Goal: Task Accomplishment & Management: Manage account settings

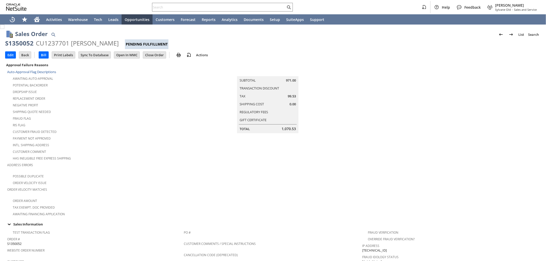
scroll to position [255, 0]
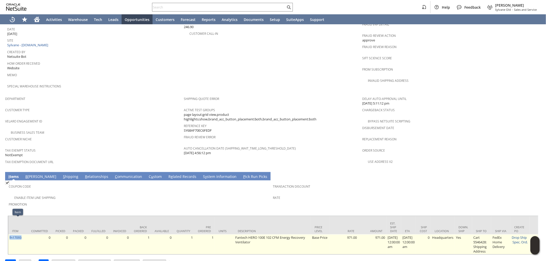
drag, startPoint x: 22, startPoint y: 222, endPoint x: 10, endPoint y: 224, distance: 12.9
click at [10, 235] on td "fn17093" at bounding box center [17, 245] width 19 height 20
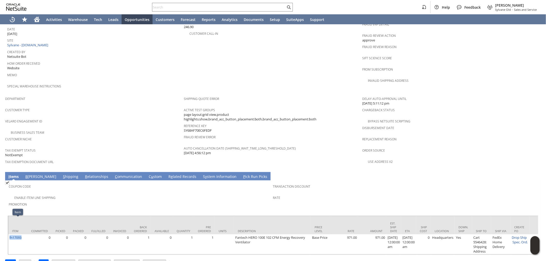
copy link "fn17093"
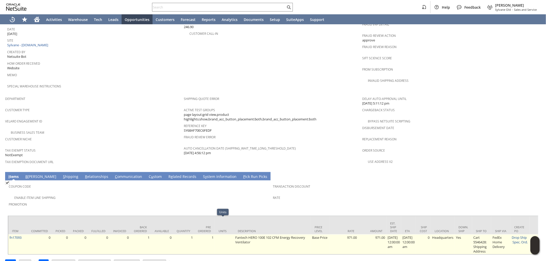
click at [218, 237] on td at bounding box center [224, 245] width 19 height 20
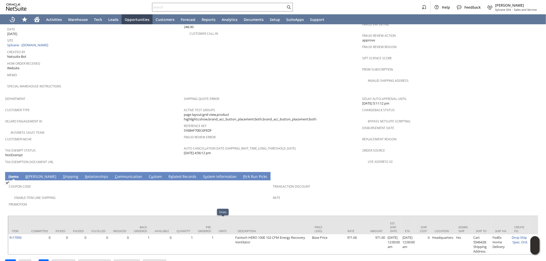
click at [62, 174] on link "S hipping" at bounding box center [71, 177] width 18 height 6
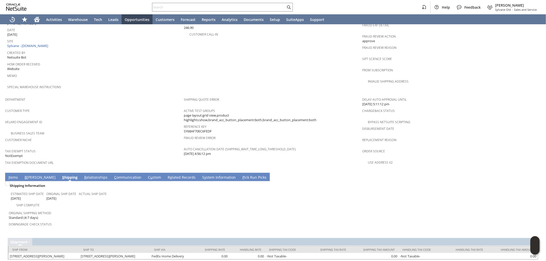
click at [13, 181] on td "Shipping Information Estimated Ship Date 9/26/2025 Original Ship Date 9/26/2025…" at bounding box center [273, 207] width 531 height 52
click at [12, 175] on link "I tems" at bounding box center [13, 178] width 12 height 6
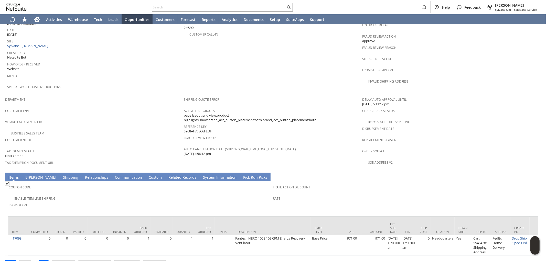
click at [378, 190] on td "Transaction Discount Rate" at bounding box center [405, 197] width 264 height 30
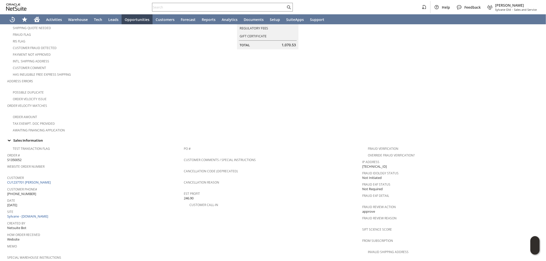
scroll to position [0, 0]
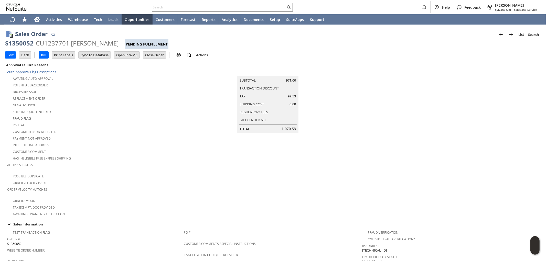
click at [217, 8] on input "text" at bounding box center [218, 7] width 133 height 6
paste input "Hessaire Products, Inc."
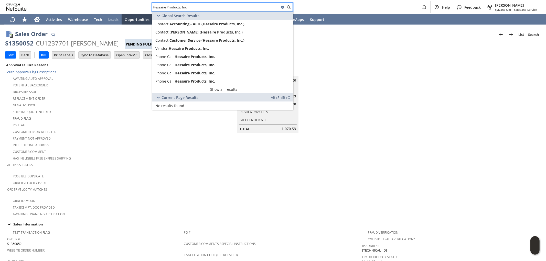
drag, startPoint x: 215, startPoint y: 5, endPoint x: 92, endPoint y: 1, distance: 123.2
click at [92, 1] on div "Hessaire Products, Inc. Help Feedback Mark Neri Sylvane Old - Sales and Service" at bounding box center [273, 7] width 546 height 14
type input "Hessaire Products, Inc."
click at [195, 47] on span "Hessaire Products, Inc." at bounding box center [189, 48] width 40 height 5
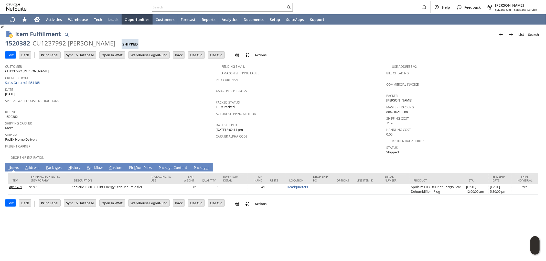
click at [51, 165] on link "P ackages" at bounding box center [54, 168] width 18 height 6
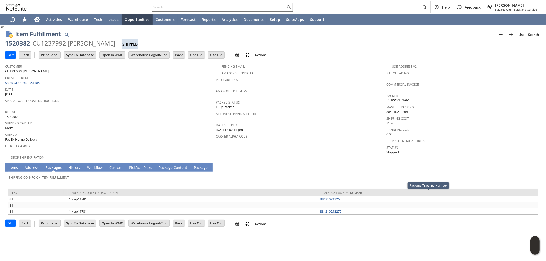
click at [15, 166] on link "I tems" at bounding box center [13, 168] width 12 height 6
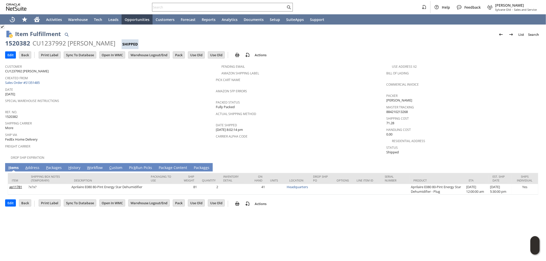
click at [57, 165] on link "P ackages" at bounding box center [54, 168] width 18 height 6
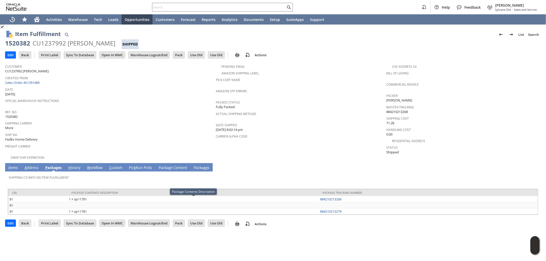
click at [12, 163] on td "I tems" at bounding box center [13, 167] width 16 height 8
click at [35, 165] on link "A ddress" at bounding box center [31, 168] width 17 height 6
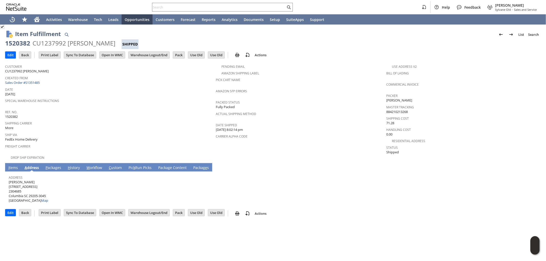
drag, startPoint x: 39, startPoint y: 177, endPoint x: 9, endPoint y: 178, distance: 30.5
click at [9, 180] on span "George Androulakis 316 Wateree Ave 2304685 Columbia SC 29205-3045 United States…" at bounding box center [28, 191] width 39 height 23
copy span "[PERSON_NAME]"
drag, startPoint x: 36, startPoint y: 182, endPoint x: 9, endPoint y: 182, distance: 26.9
click at [9, 182] on span "George Androulakis 316 Wateree Ave 2304685 Columbia SC 29205-3045 United States…" at bounding box center [28, 191] width 39 height 23
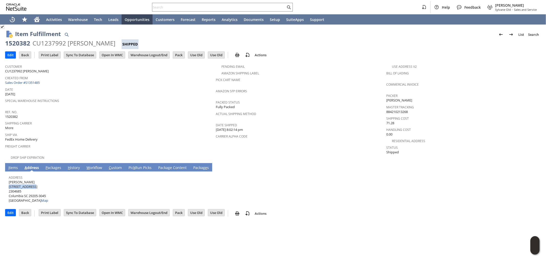
copy span "[STREET_ADDRESS]"
drag, startPoint x: 29, startPoint y: 190, endPoint x: 38, endPoint y: 191, distance: 9.0
click at [38, 191] on span "George Androulakis 316 Wateree Ave 2304685 Columbia SC 29205-3045 United States…" at bounding box center [28, 191] width 39 height 23
copy span "29205"
drag, startPoint x: 23, startPoint y: 190, endPoint x: 9, endPoint y: 193, distance: 14.9
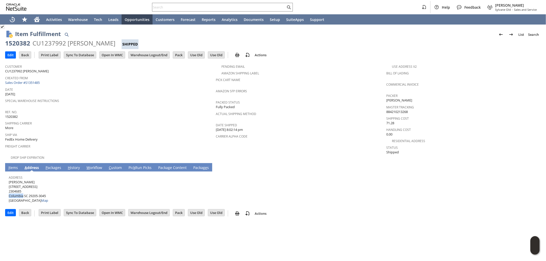
click at [9, 193] on span "George Androulakis 316 Wateree Ave 2304685 Columbia SC 29205-3045 United States…" at bounding box center [28, 191] width 39 height 23
copy span "Columbia"
drag, startPoint x: 53, startPoint y: 163, endPoint x: 34, endPoint y: 166, distance: 19.4
click at [53, 165] on link "P ackages" at bounding box center [53, 168] width 18 height 6
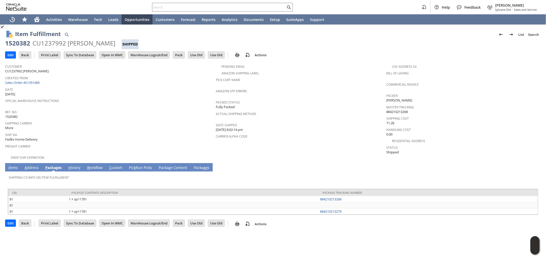
click at [15, 165] on link "I tems" at bounding box center [13, 168] width 12 height 6
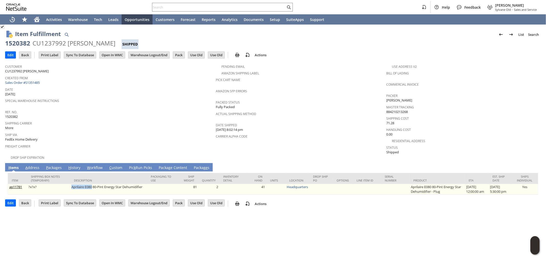
drag, startPoint x: 91, startPoint y: 182, endPoint x: 70, endPoint y: 181, distance: 21.3
click at [70, 184] on td "Aprilaire E080 80-Pint Energy Star Dehumidifier" at bounding box center [108, 189] width 77 height 10
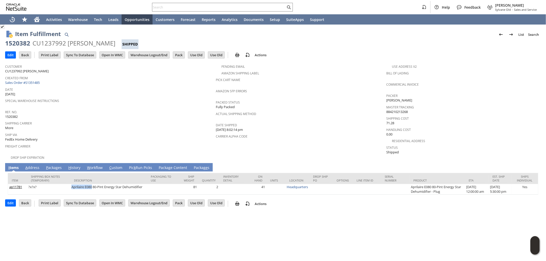
copy td "Aprilaire E080"
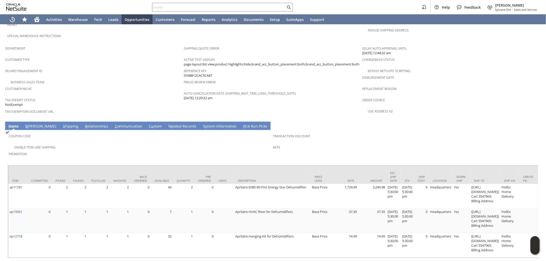
scroll to position [309, 0]
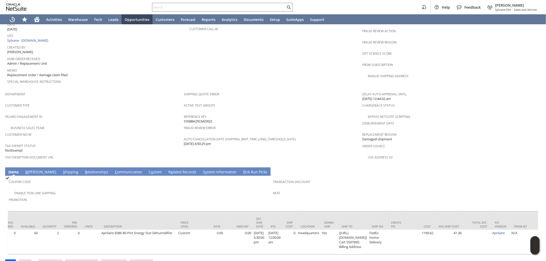
scroll to position [0, 132]
click at [62, 170] on link "S hipping" at bounding box center [71, 173] width 18 height 6
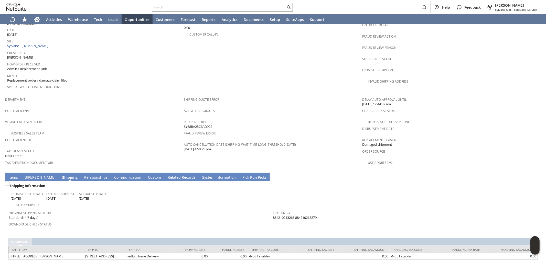
click at [304, 215] on link "884210213268 884210213279" at bounding box center [295, 217] width 44 height 5
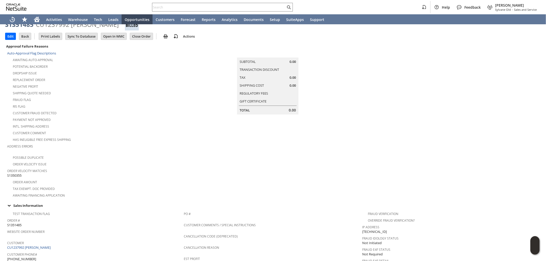
scroll to position [0, 0]
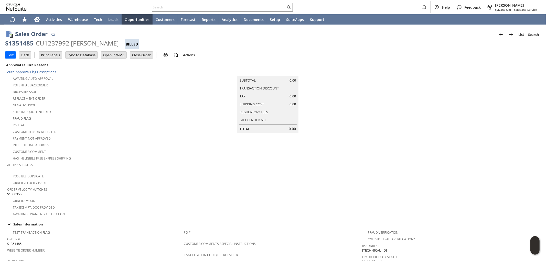
click at [178, 6] on input "text" at bounding box center [218, 7] width 133 height 6
paste input "[PERSON_NAME][EMAIL_ADDRESS][DOMAIN_NAME]"
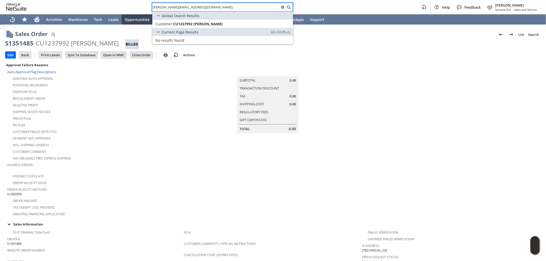
type input "giorgis@zoho.com"
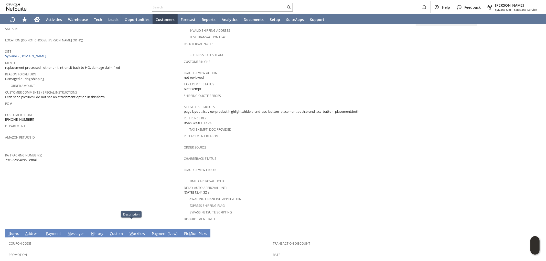
scroll to position [57, 0]
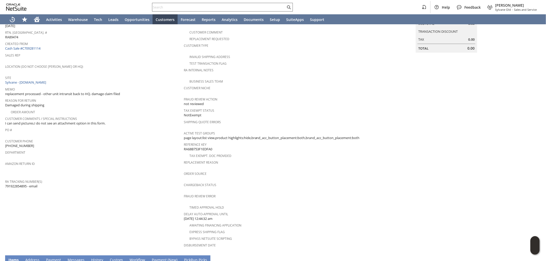
click at [239, 4] on div at bounding box center [222, 7] width 141 height 9
paste input "4806366371"
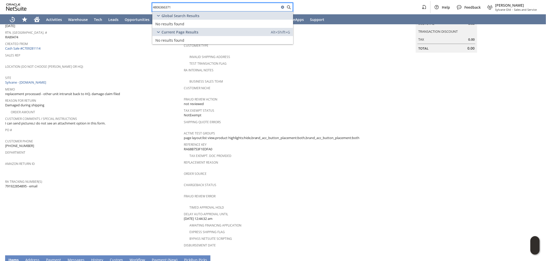
drag, startPoint x: 245, startPoint y: 8, endPoint x: 57, endPoint y: 6, distance: 187.3
click at [60, 6] on div "4806366371 Help Feedback [PERSON_NAME] Old - Sales and Service" at bounding box center [273, 7] width 546 height 14
paste input "3155726124"
type input "3155726124"
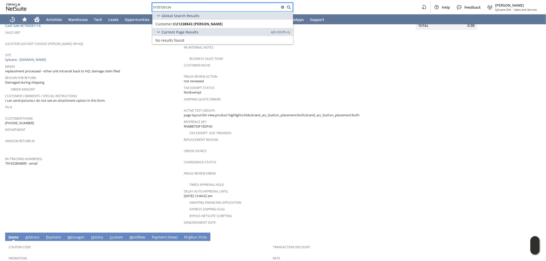
scroll to position [0, 0]
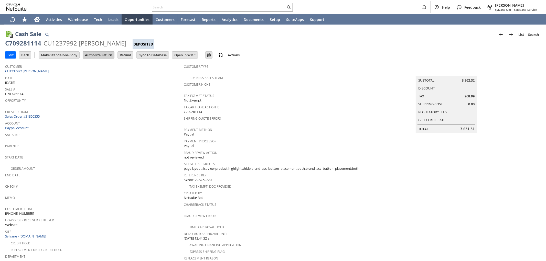
click at [103, 55] on input "Authorize Return" at bounding box center [98, 55] width 31 height 7
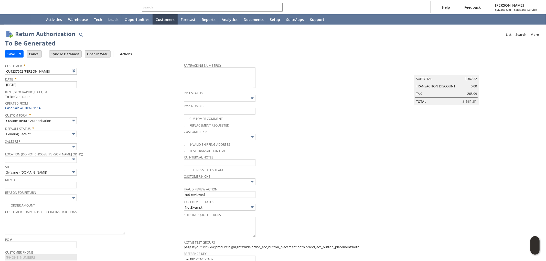
scroll to position [289, 0]
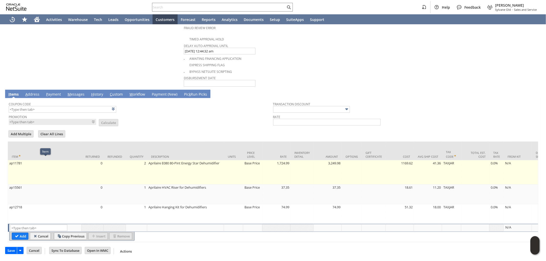
click at [65, 169] on td "ap11781" at bounding box center [45, 172] width 74 height 24
type input "ap11781"
type input "OK"
type input "Make Copy"
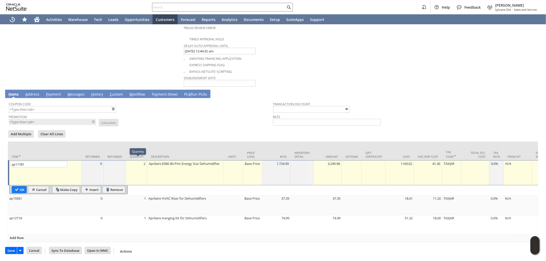
click at [139, 168] on td "2" at bounding box center [136, 172] width 21 height 25
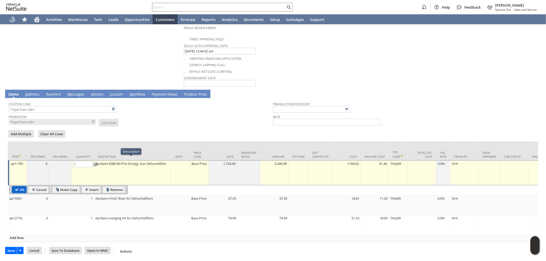
type input "1"
click at [24, 187] on input "OK" at bounding box center [19, 190] width 14 height 7
type input "Add"
type input "Copy Previous"
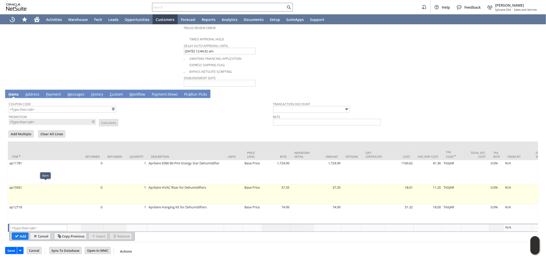
click at [35, 197] on td "ap15561" at bounding box center [45, 195] width 74 height 20
type input "37.35"
type input "ap15561"
type input "OK"
type input "Make Copy"
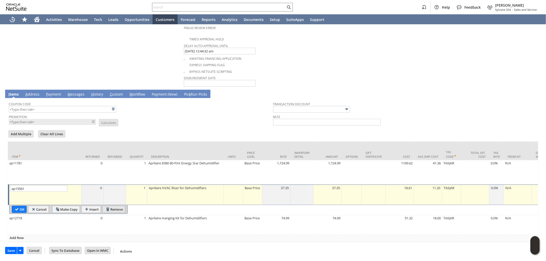
click at [106, 208] on input "Remove" at bounding box center [114, 209] width 22 height 7
type input "74.99"
type input "ap12718"
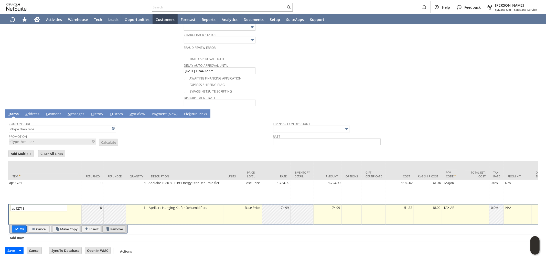
click at [115, 226] on input "Remove" at bounding box center [114, 229] width 22 height 7
type input "Add"
type input "Copy Previous"
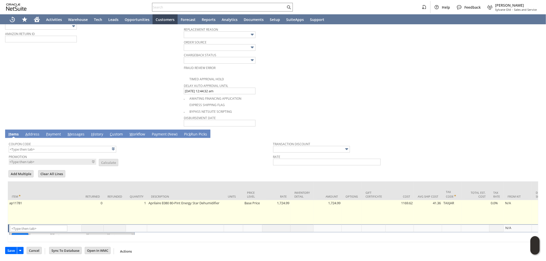
scroll to position [250, 0]
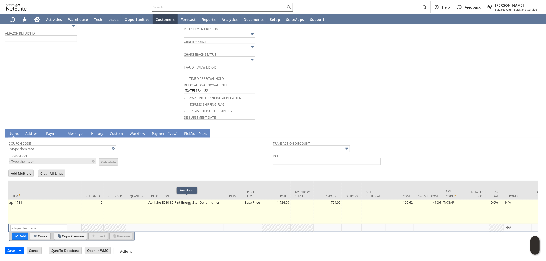
click at [259, 205] on td "Base Price" at bounding box center [252, 212] width 19 height 24
type input "Base Price"
type input "ap11781"
type input "OK"
type input "Make Copy"
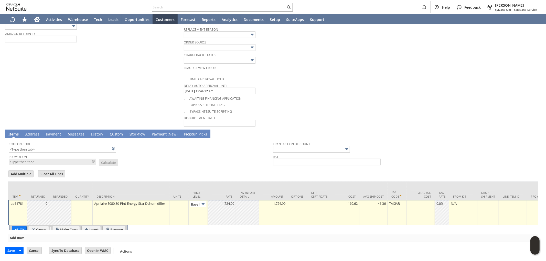
scroll to position [0, 8]
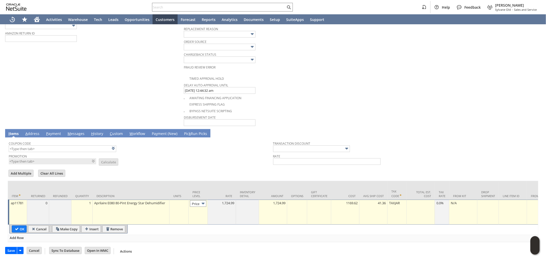
click at [196, 201] on input "Base Price" at bounding box center [198, 204] width 16 height 6
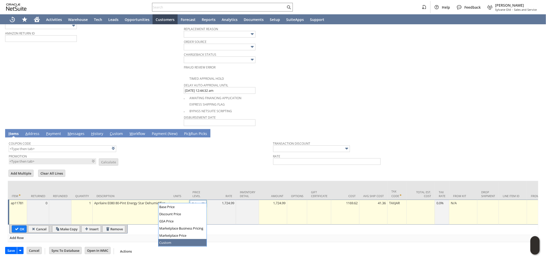
drag, startPoint x: 176, startPoint y: 244, endPoint x: 200, endPoint y: 231, distance: 27.1
type input "Custom"
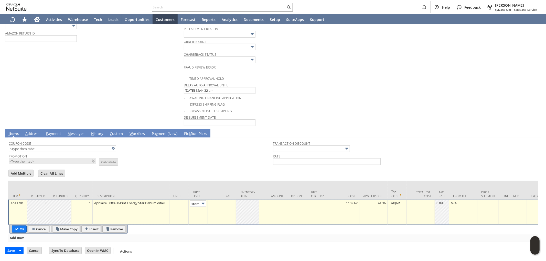
scroll to position [0, 0]
click at [229, 211] on td at bounding box center [222, 212] width 28 height 25
type input "0.00"
click at [280, 205] on td at bounding box center [273, 212] width 28 height 25
type input "0.00"
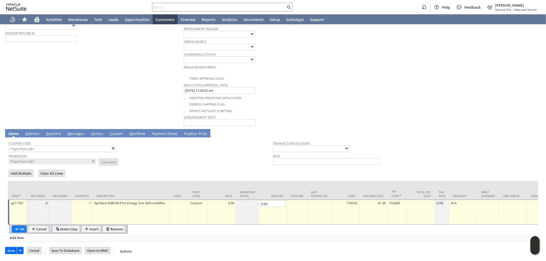
click at [20, 226] on input "OK" at bounding box center [19, 229] width 14 height 7
type input "Add"
type input "Copy Previous"
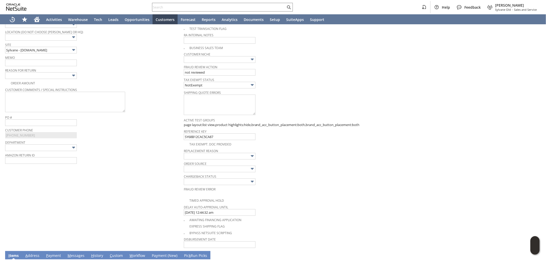
scroll to position [108, 0]
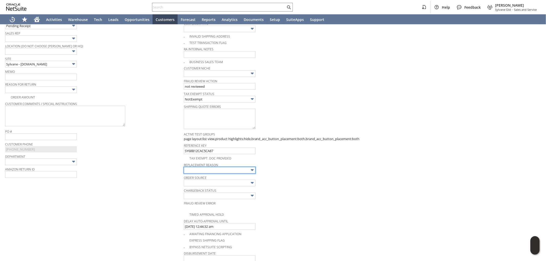
drag, startPoint x: 223, startPoint y: 171, endPoint x: 225, endPoint y: 172, distance: 2.7
click at [223, 171] on input "text" at bounding box center [220, 170] width 72 height 7
drag, startPoint x: 191, startPoint y: 217, endPoint x: 174, endPoint y: 212, distance: 18.2
type input "Other"
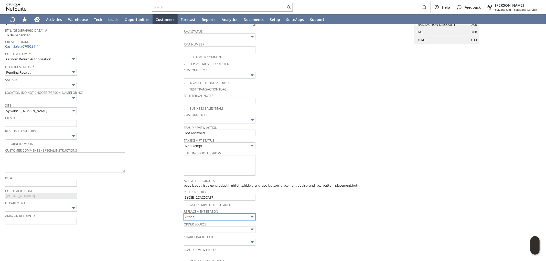
scroll to position [51, 0]
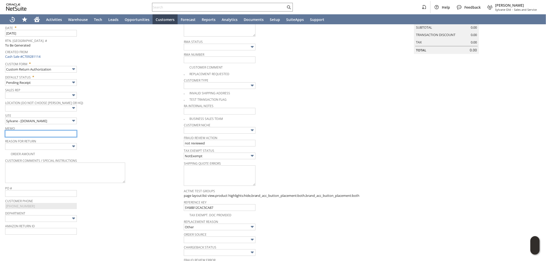
click at [42, 135] on input "text" at bounding box center [41, 134] width 72 height 7
type input "A"
type input "Accidentally sent 2 replacemetn units supposedly 1 - just need to return the ot…"
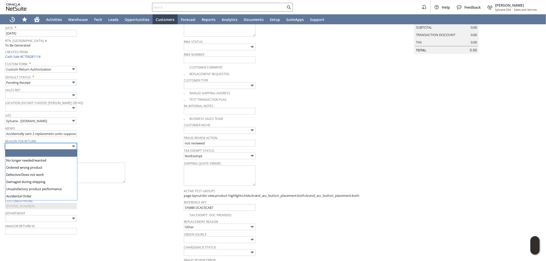
click at [36, 147] on input "text" at bounding box center [41, 146] width 72 height 7
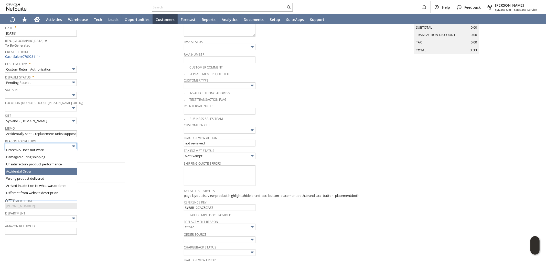
scroll to position [28, 0]
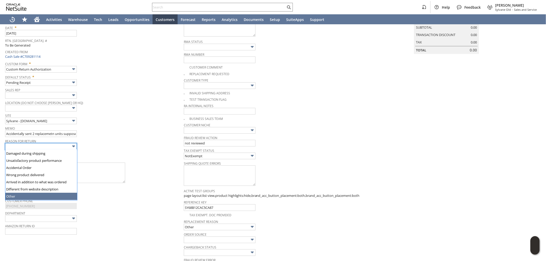
type input "Other"
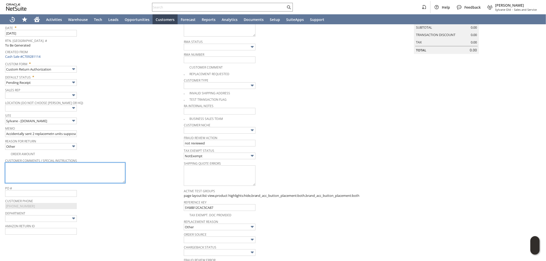
click at [54, 172] on textarea at bounding box center [65, 173] width 120 height 20
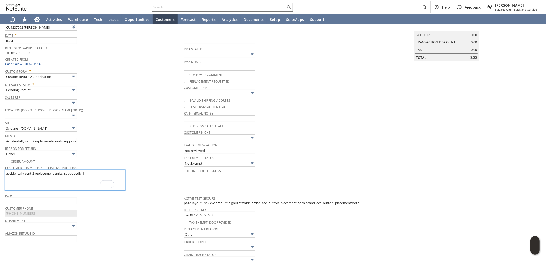
scroll to position [0, 0]
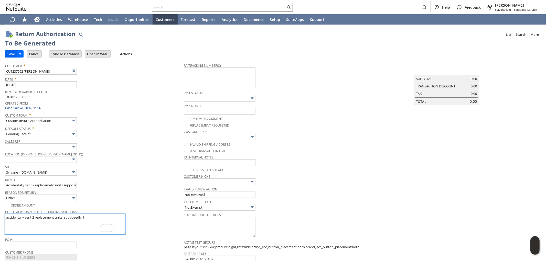
type textarea "accidentally sent 2 replacement units, supposedly 1"
click at [10, 54] on input "Save" at bounding box center [11, 54] width 12 height 7
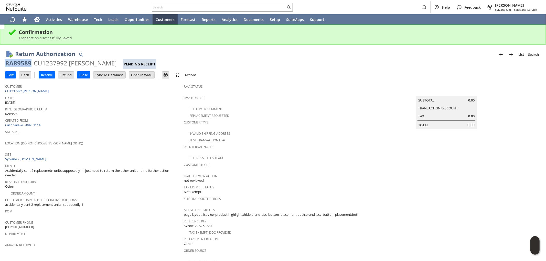
drag, startPoint x: 30, startPoint y: 62, endPoint x: 5, endPoint y: 62, distance: 25.3
click at [5, 62] on div "Return Authorization List Search RA89589 CU1237992 George Androulakis Pending R…" at bounding box center [273, 239] width 546 height 388
copy div "RA89589"
click at [9, 73] on input "Edit" at bounding box center [10, 75] width 10 height 7
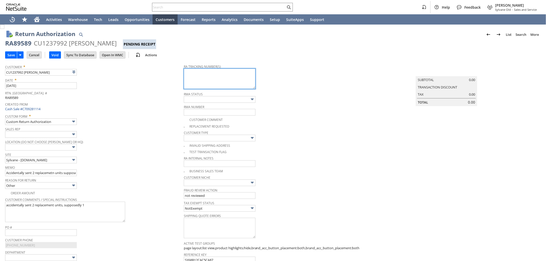
click at [214, 82] on textarea at bounding box center [220, 79] width 72 height 20
paste textarea "997029200813729"
type textarea "997029200813729"
type input "Add"
type input "Copy Previous"
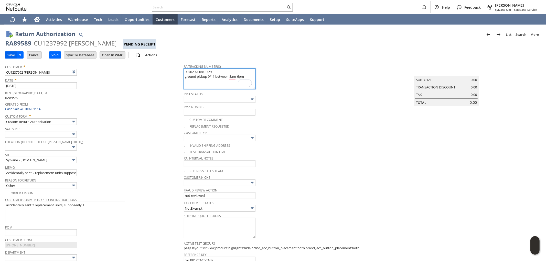
type textarea "997029200813729 ground pickup 9/11 between 8am-6pm"
click at [10, 54] on input "Save" at bounding box center [11, 55] width 12 height 7
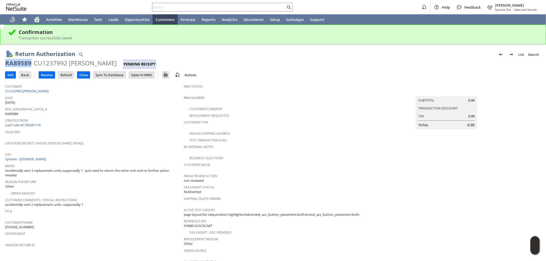
drag, startPoint x: 30, startPoint y: 64, endPoint x: 6, endPoint y: 64, distance: 24.1
click at [6, 64] on div "RA89589" at bounding box center [18, 63] width 26 height 8
copy div "RA89589"
click at [319, 172] on span "Fraud Review Action" at bounding box center [272, 175] width 176 height 6
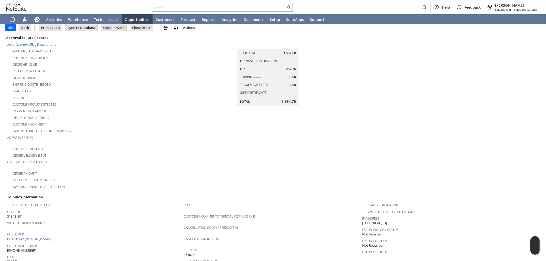
scroll to position [24, 0]
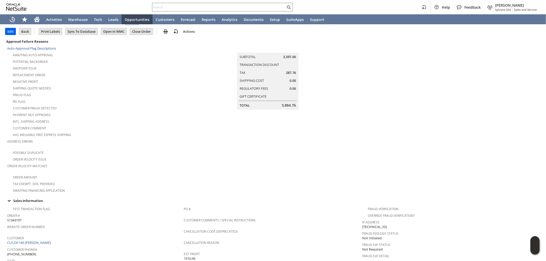
click at [11, 33] on input "Edit" at bounding box center [10, 31] width 10 height 7
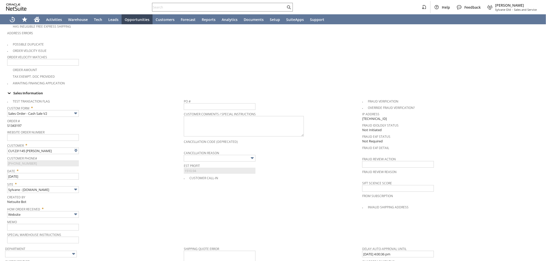
scroll to position [184, 0]
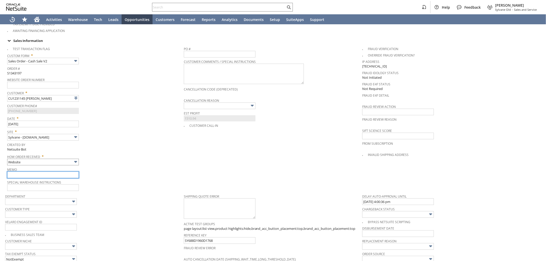
click at [30, 172] on input "text" at bounding box center [43, 175] width 72 height 7
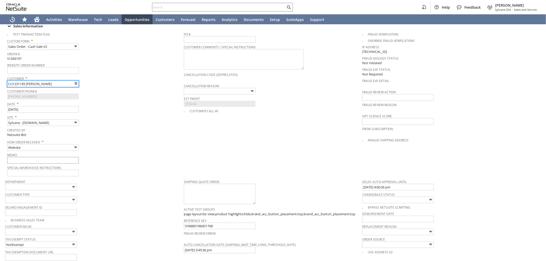
type input "Intelligent Recommendations ⁰"
click at [39, 157] on input "text" at bounding box center [43, 160] width 72 height 7
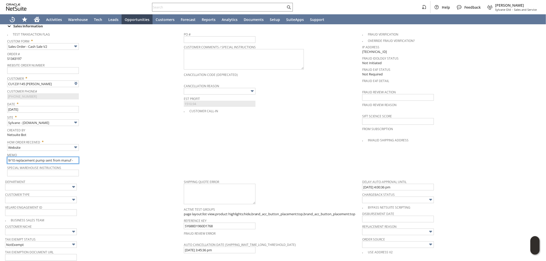
paste input "1ZY5402W0348259218"
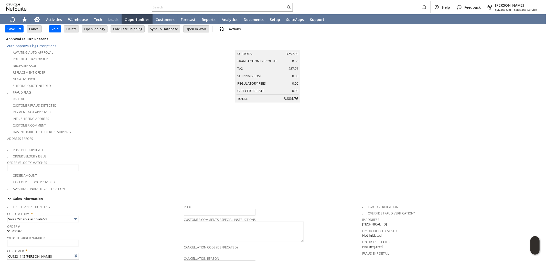
scroll to position [0, 0]
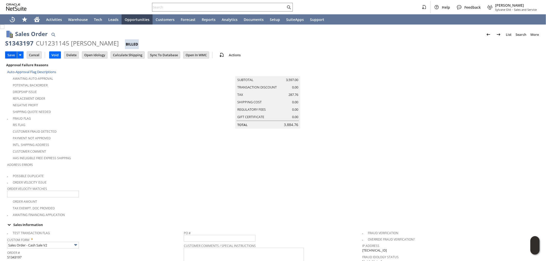
type input "9/10 replacement pump sent from manuf - 1ZY5402W0348259218"
click at [13, 53] on input "Save" at bounding box center [11, 55] width 12 height 7
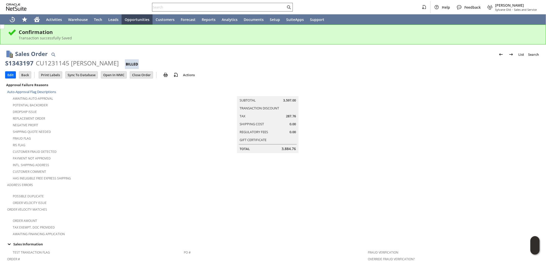
click at [178, 5] on input "text" at bounding box center [218, 7] width 133 height 6
paste input "SY685A7FD5C9887"
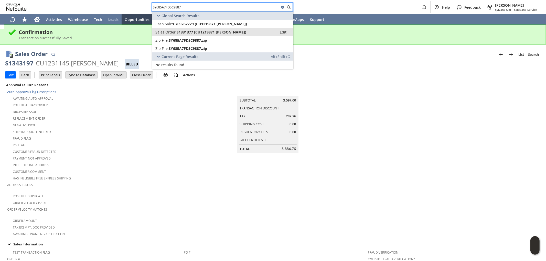
type input "SY685A7FD5C9887"
click at [216, 30] on span "S1331377 (CU1219871 Antonio D Schiano)" at bounding box center [212, 32] width 70 height 5
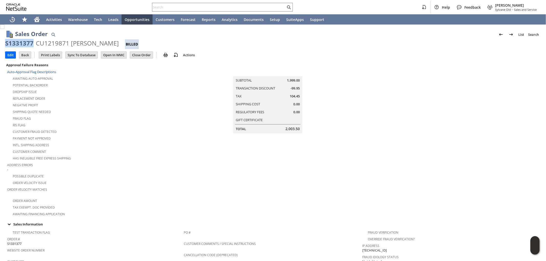
drag, startPoint x: 33, startPoint y: 41, endPoint x: 6, endPoint y: 46, distance: 26.8
click at [6, 46] on div "S1331377" at bounding box center [19, 43] width 28 height 8
copy div "S1331377"
click at [210, 8] on input "text" at bounding box center [218, 7] width 133 height 6
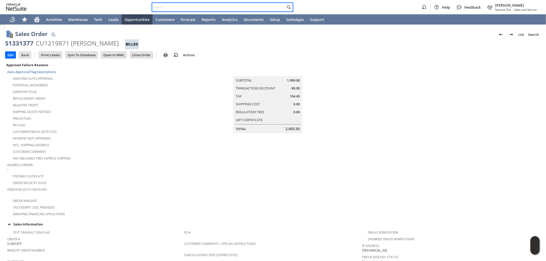
paste input "2027"
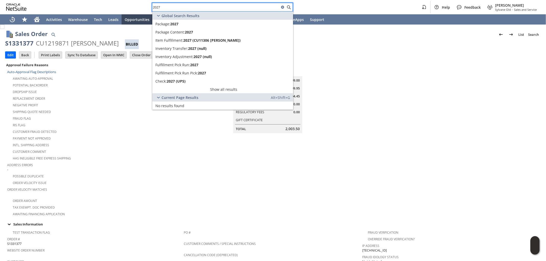
drag, startPoint x: 209, startPoint y: 7, endPoint x: 71, endPoint y: -2, distance: 138.5
click at [71, 0] on html "2027 Help Feedback [PERSON_NAME] [PERSON_NAME] - Sales and Service Activities W…" at bounding box center [273, 130] width 546 height 261
paste input "6127206926"
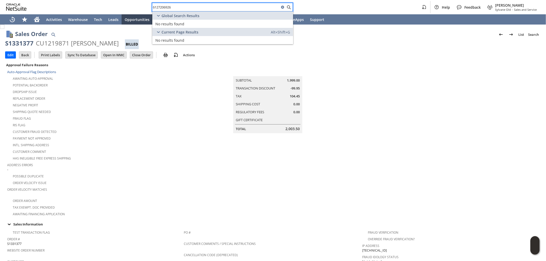
drag, startPoint x: 242, startPoint y: 6, endPoint x: 64, endPoint y: 0, distance: 178.2
click at [63, 0] on div "6127206926 Help Feedback Mark Neri Sylvane Old - Sales and Service" at bounding box center [273, 7] width 546 height 14
paste input "77949431"
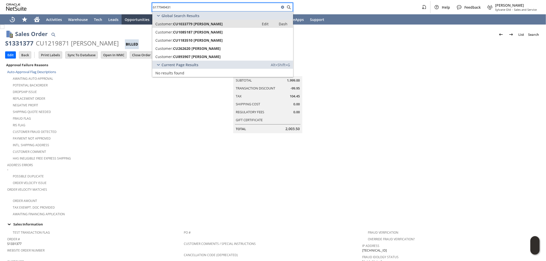
type input "6177949431"
